Goal: Navigation & Orientation: Find specific page/section

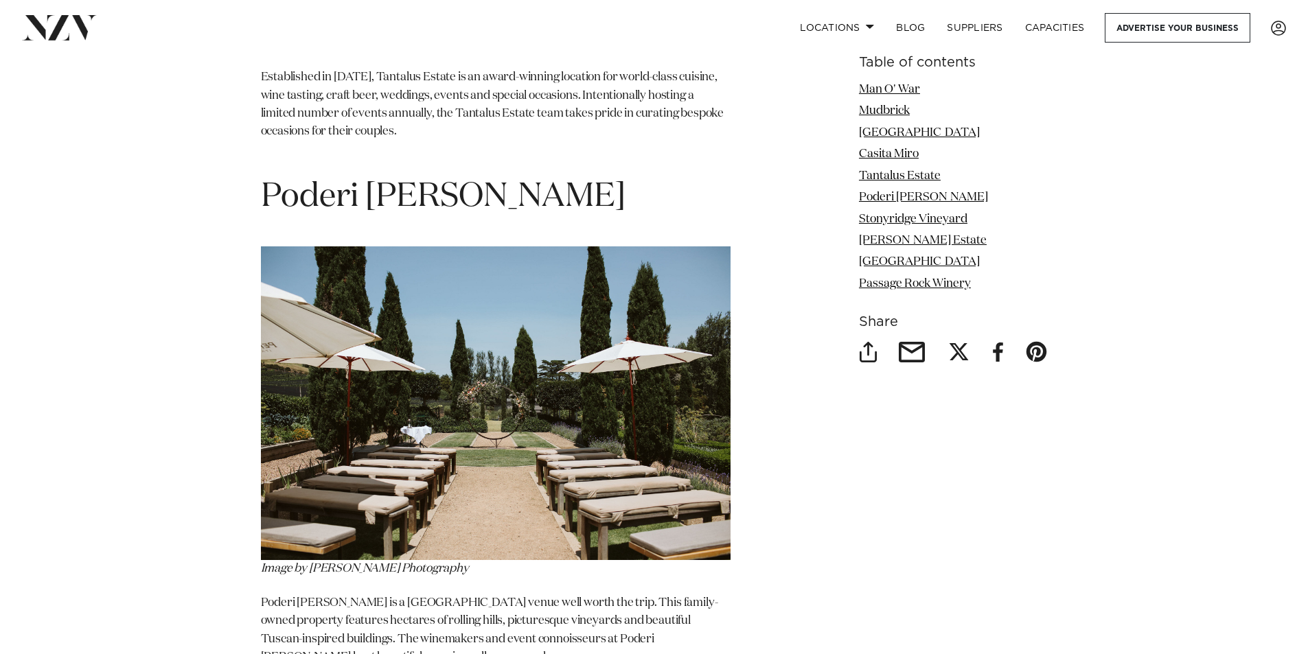
scroll to position [4326, 0]
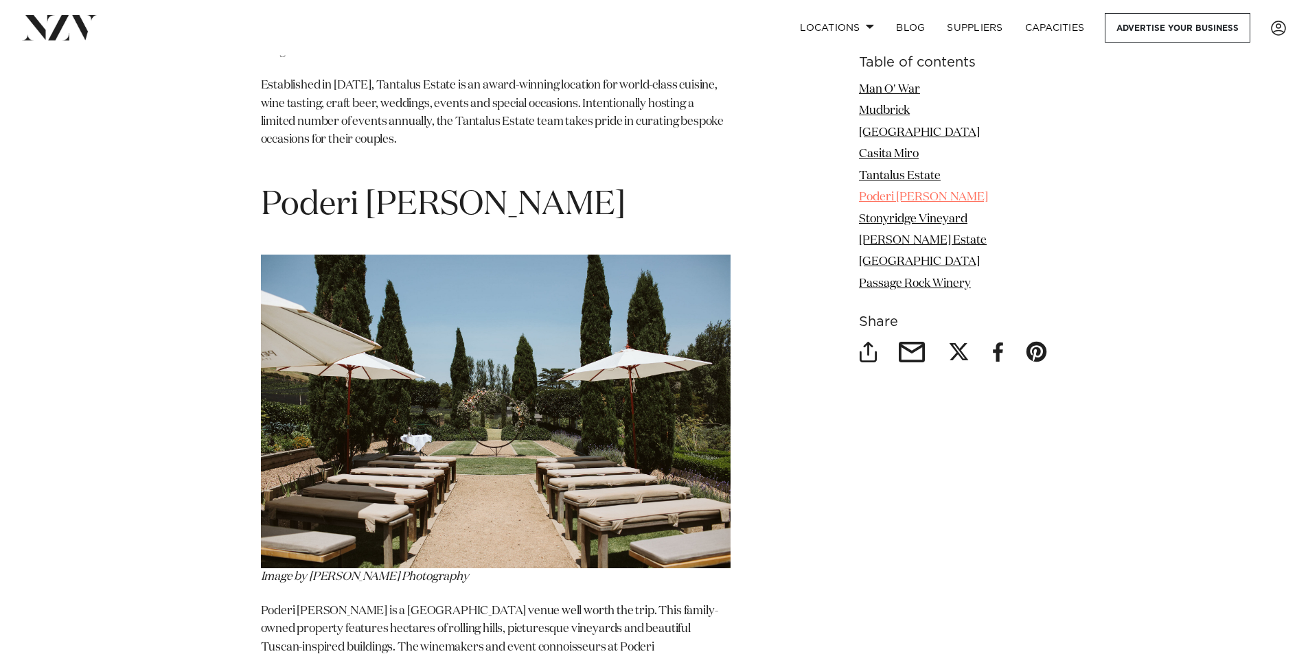
click at [876, 198] on link "Poderi [PERSON_NAME]" at bounding box center [923, 198] width 129 height 12
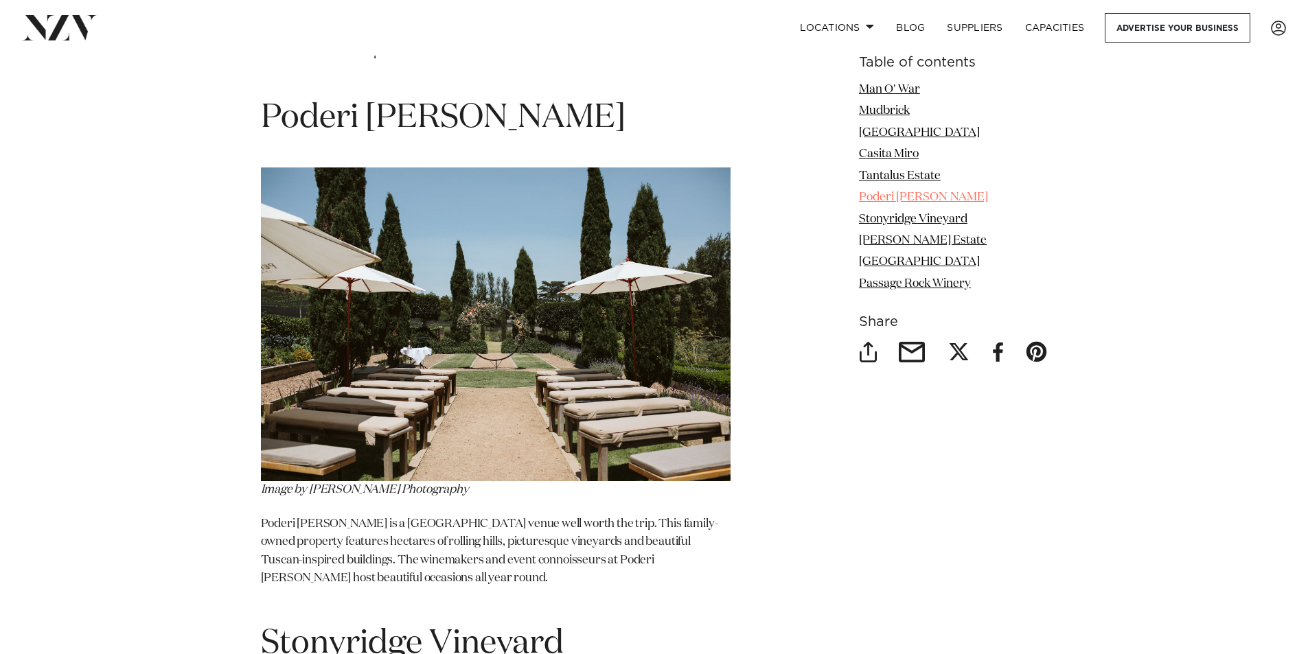
scroll to position [4418, 0]
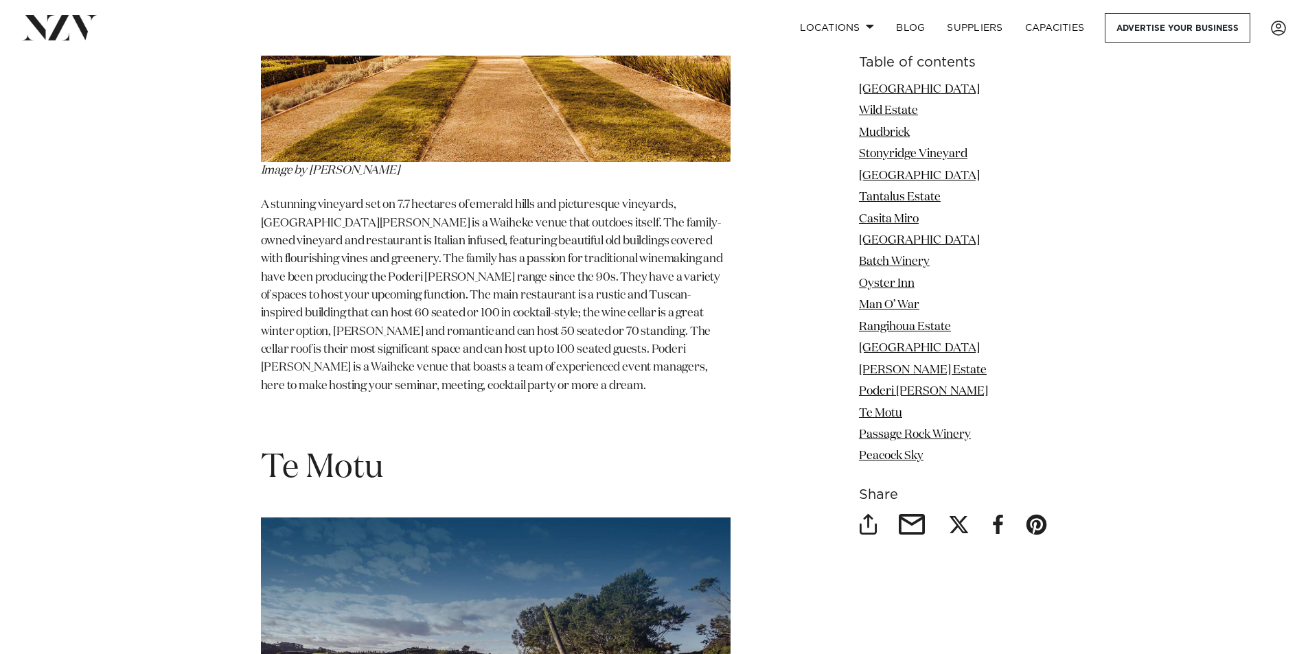
scroll to position [11537, 0]
